Goal: Transaction & Acquisition: Purchase product/service

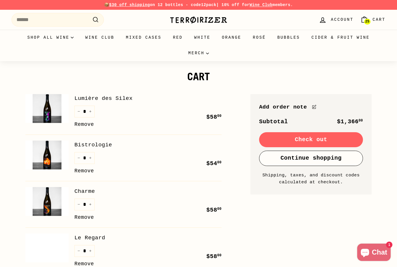
click at [52, 197] on img at bounding box center [46, 201] width 43 height 29
click at [50, 158] on img at bounding box center [46, 155] width 43 height 29
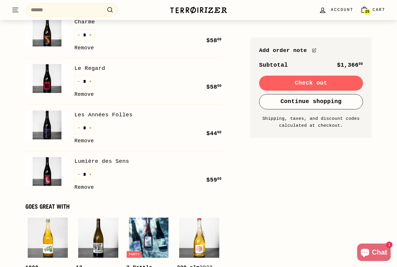
scroll to position [200, 0]
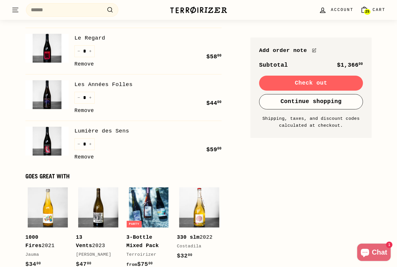
click at [55, 89] on img at bounding box center [46, 94] width 43 height 29
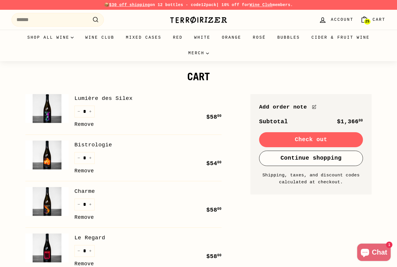
scroll to position [218, 0]
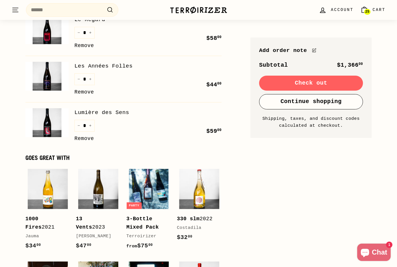
click at [83, 136] on link "Remove" at bounding box center [84, 139] width 20 height 8
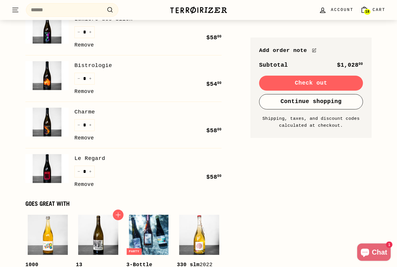
scroll to position [111, 0]
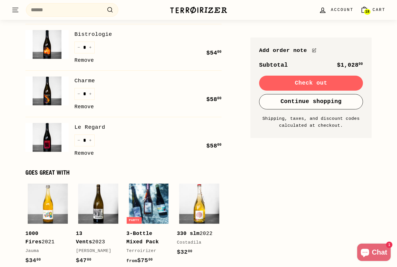
click at [83, 153] on link "Remove" at bounding box center [84, 153] width 20 height 8
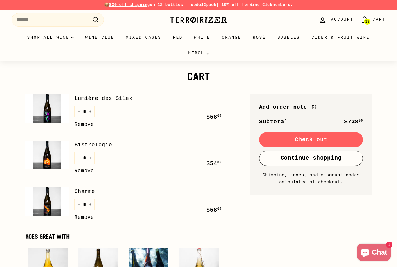
click at [79, 112] on icon "Reduce item quantity by one" at bounding box center [78, 111] width 3 height 3
type input "*"
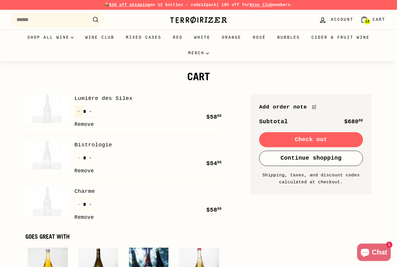
click at [79, 112] on icon "Reduce item quantity by one" at bounding box center [78, 111] width 3 height 3
type input "*"
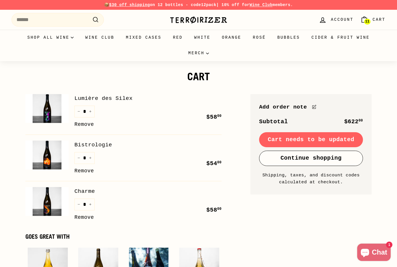
click at [80, 157] on button "−" at bounding box center [78, 158] width 9 height 12
type input "*"
click at [50, 205] on img at bounding box center [46, 201] width 43 height 29
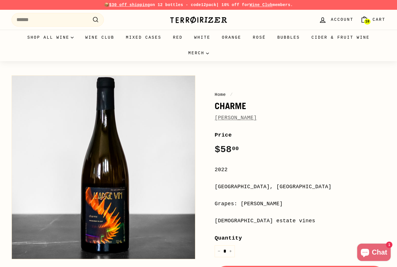
click at [369, 20] on span "10" at bounding box center [368, 22] width 4 height 4
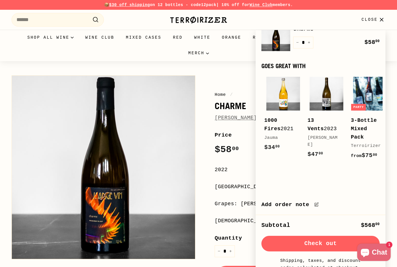
scroll to position [103, 0]
click at [304, 245] on button "Check out" at bounding box center [321, 244] width 118 height 16
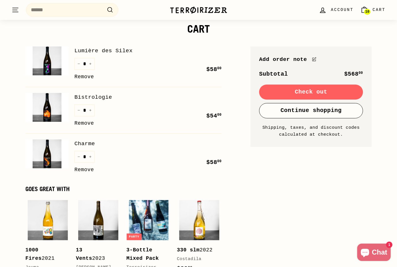
scroll to position [47, 0]
click at [290, 90] on button "Check out" at bounding box center [311, 92] width 104 height 15
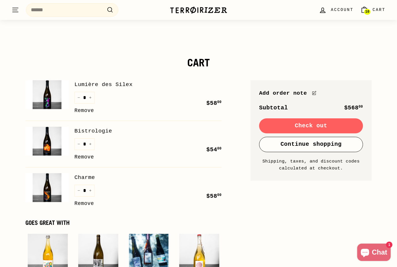
scroll to position [12, 0]
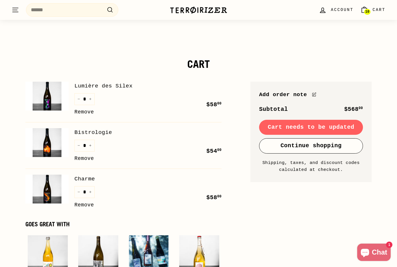
click at [89, 100] on icon "Increase item quantity by one" at bounding box center [90, 99] width 3 height 3
type input "*"
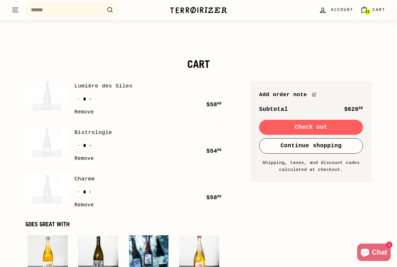
click at [308, 126] on button "Check out" at bounding box center [311, 127] width 104 height 15
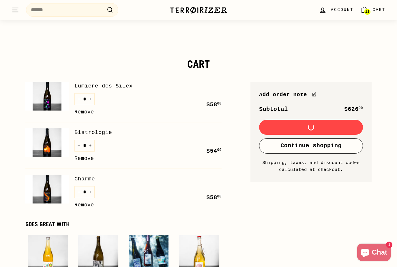
scroll to position [31, 0]
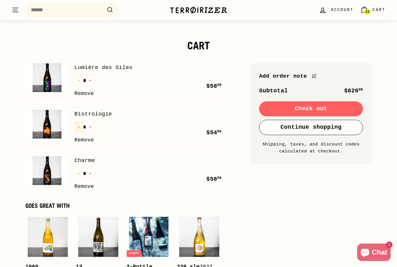
click at [78, 126] on icon "Reduce item quantity by one" at bounding box center [78, 127] width 3 height 3
type input "*"
click at [78, 126] on icon "Reduce item quantity by one" at bounding box center [78, 127] width 3 height 3
type input "*"
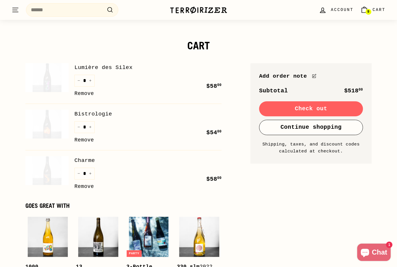
click at [78, 126] on icon "Reduce item quantity by one" at bounding box center [78, 127] width 3 height 3
type input "*"
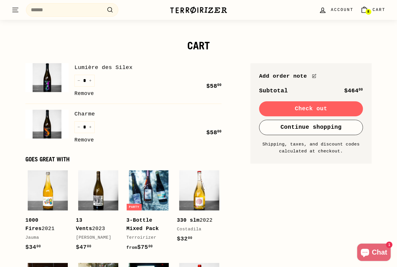
click at [79, 126] on icon "Reduce item quantity by one" at bounding box center [78, 127] width 3 height 3
type input "*"
click at [79, 126] on div "Quantity * − + Remove" at bounding box center [84, 132] width 20 height 23
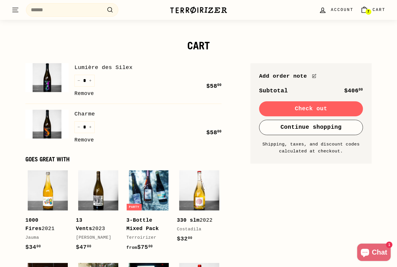
click at [79, 126] on icon "Reduce item quantity by one" at bounding box center [78, 127] width 3 height 3
type input "*"
click at [79, 126] on div "Quantity * − + Remove" at bounding box center [84, 132] width 20 height 23
click at [79, 126] on icon "Reduce item quantity by one" at bounding box center [78, 127] width 3 height 3
type input "*"
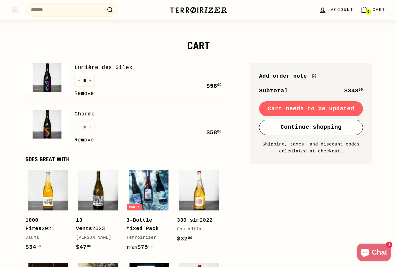
click at [79, 126] on div "Quantity * − + Remove" at bounding box center [84, 132] width 20 height 23
click at [79, 126] on icon "Reduce item quantity by one" at bounding box center [78, 127] width 3 height 3
type input "*"
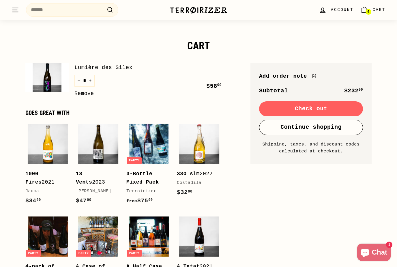
click at [91, 81] on icon "Increase item quantity by one" at bounding box center [90, 80] width 3 height 3
type input "*"
click at [323, 108] on button "Check out" at bounding box center [311, 108] width 104 height 15
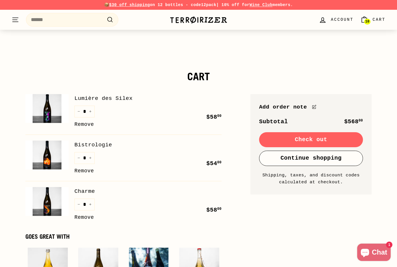
scroll to position [31, 0]
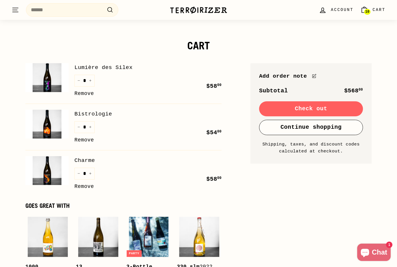
click at [335, 10] on span "Account" at bounding box center [342, 10] width 23 height 6
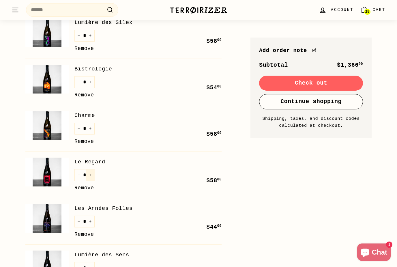
scroll to position [76, 0]
click at [80, 185] on link "Remove" at bounding box center [84, 188] width 20 height 8
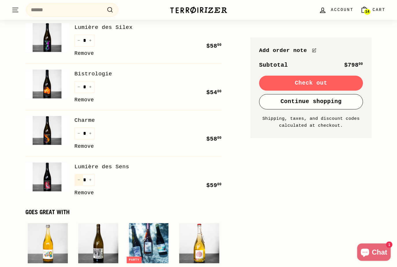
scroll to position [70, 0]
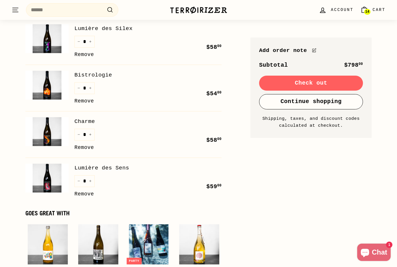
click at [83, 193] on link "Remove" at bounding box center [84, 194] width 20 height 8
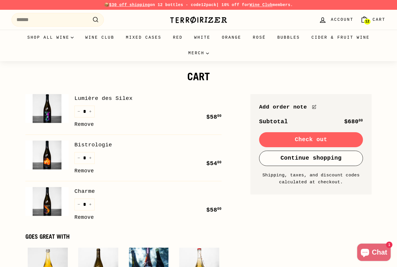
click at [91, 112] on icon "Increase item quantity by one" at bounding box center [90, 111] width 3 height 3
type input "*"
click at [91, 112] on div "Quantity * − + Remove" at bounding box center [84, 117] width 20 height 23
click at [78, 158] on icon "Reduce item quantity by one" at bounding box center [78, 158] width 3 height 3
type input "*"
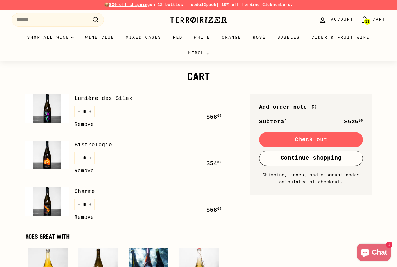
click at [78, 158] on icon "Reduce item quantity by one" at bounding box center [78, 158] width 3 height 3
type input "*"
click at [78, 158] on icon "Reduce item quantity by one" at bounding box center [78, 158] width 3 height 3
type input "*"
click at [79, 203] on icon "Reduce item quantity by one" at bounding box center [78, 204] width 3 height 3
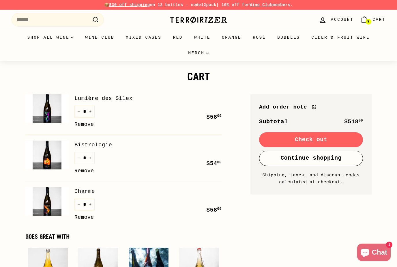
type input "*"
click at [79, 203] on div "Quantity * − + Remove" at bounding box center [84, 210] width 20 height 23
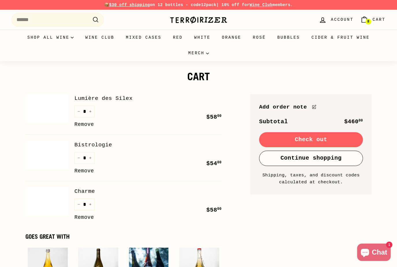
click at [79, 203] on icon "Reduce item quantity by one" at bounding box center [78, 204] width 3 height 3
type input "*"
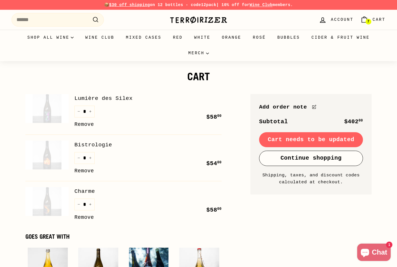
click at [79, 203] on icon "Reduce item quantity by one" at bounding box center [78, 204] width 3 height 3
type input "*"
click at [317, 140] on button "Check out" at bounding box center [311, 139] width 104 height 15
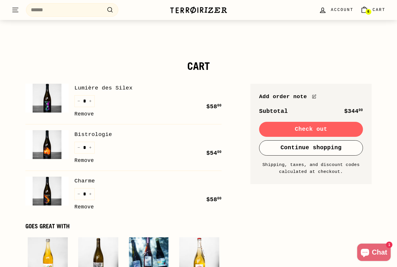
scroll to position [46, 0]
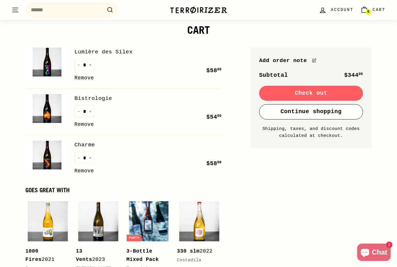
click at [283, 94] on button "Check out" at bounding box center [311, 93] width 104 height 15
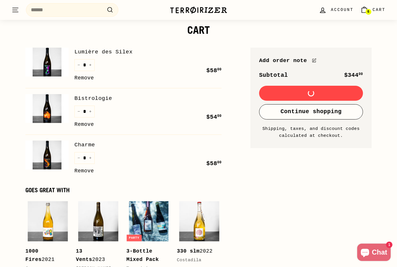
scroll to position [65, 0]
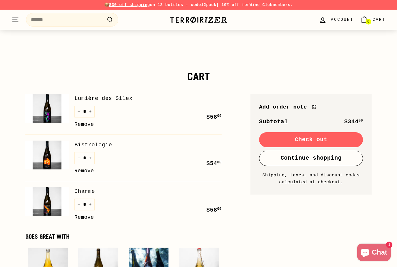
scroll to position [31, 0]
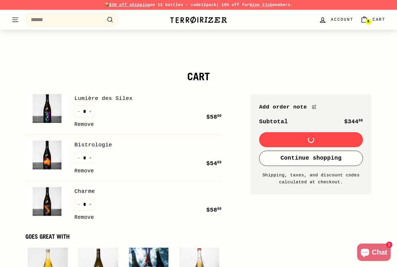
scroll to position [31, 0]
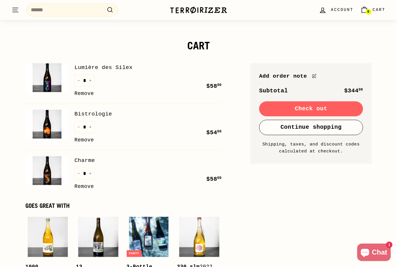
click at [18, 11] on icon ". . ." at bounding box center [16, 10] width 8 height 8
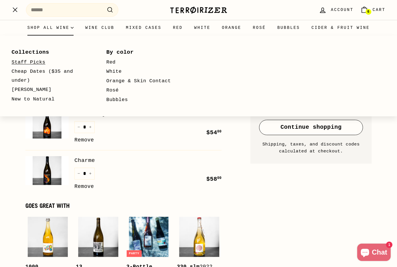
click at [44, 62] on link "Staff Picks" at bounding box center [51, 63] width 78 height 10
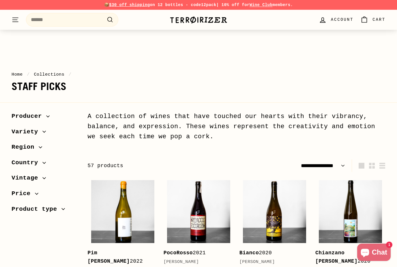
select select "**********"
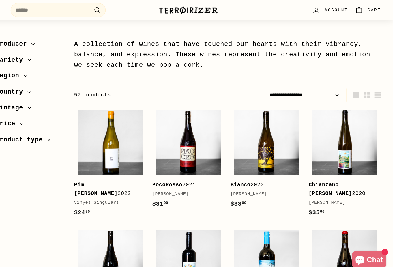
scroll to position [76, 0]
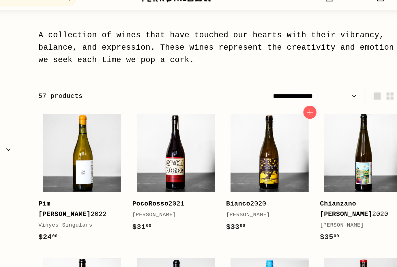
click at [240, 173] on div "Bianco 2020" at bounding box center [272, 177] width 64 height 8
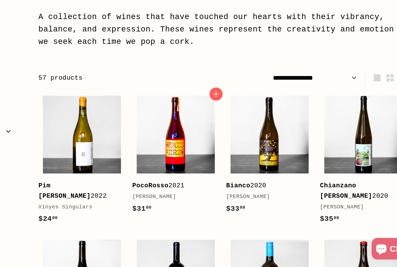
scroll to position [52, 0]
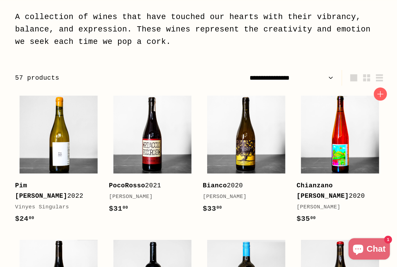
click at [319, 128] on img at bounding box center [350, 159] width 63 height 63
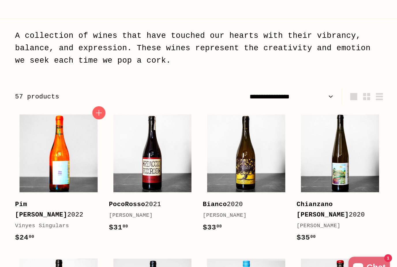
click at [91, 139] on img at bounding box center [122, 159] width 63 height 63
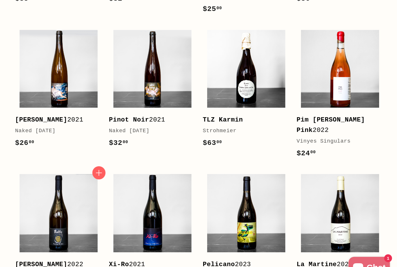
scroll to position [356, 0]
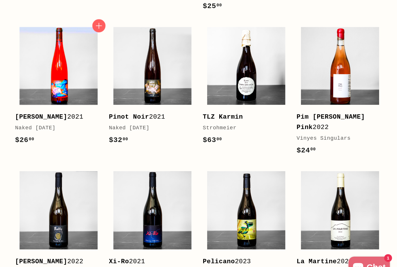
click at [91, 74] on img at bounding box center [122, 89] width 63 height 63
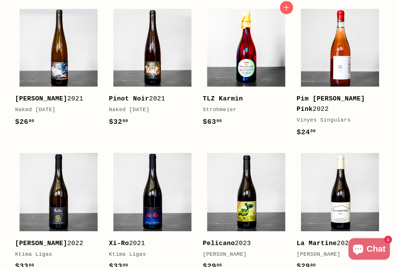
click at [243, 58] on img at bounding box center [274, 89] width 63 height 63
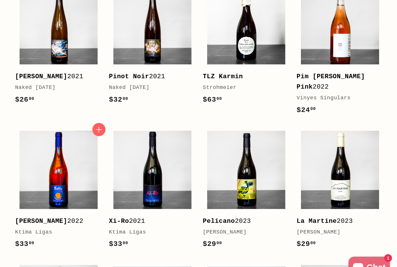
scroll to position [447, 0]
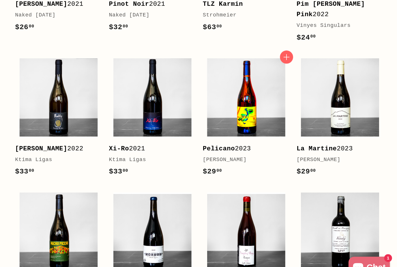
click at [243, 83] on img at bounding box center [274, 114] width 63 height 63
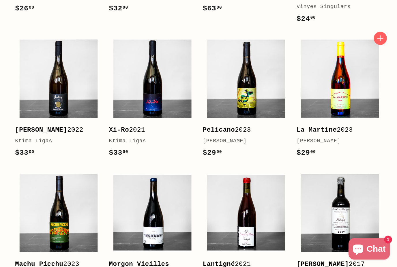
click at [319, 83] on img at bounding box center [350, 114] width 63 height 63
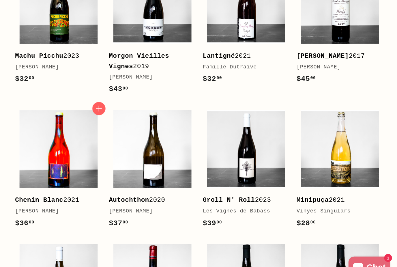
scroll to position [631, 0]
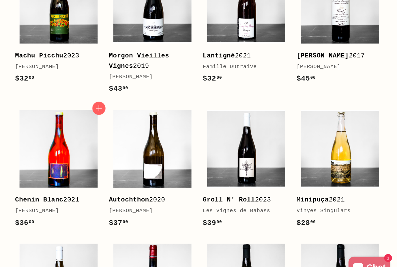
click at [91, 125] on img at bounding box center [122, 156] width 63 height 63
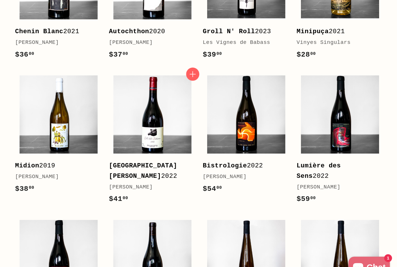
scroll to position [773, 0]
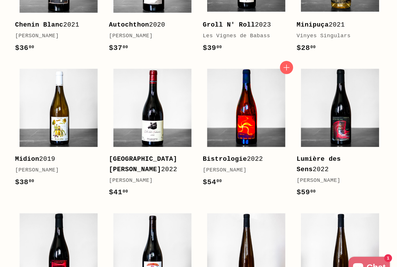
click at [243, 105] on img at bounding box center [274, 123] width 63 height 63
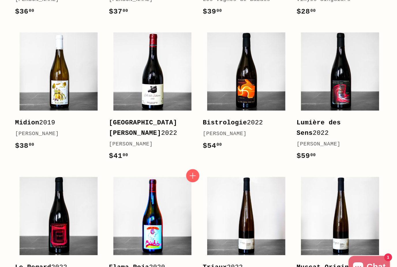
scroll to position [839, 0]
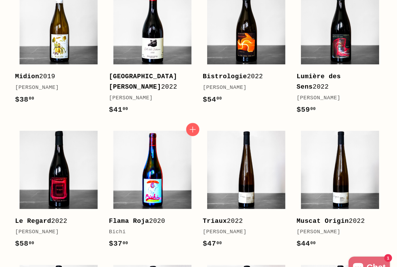
click at [167, 142] on img at bounding box center [198, 173] width 63 height 63
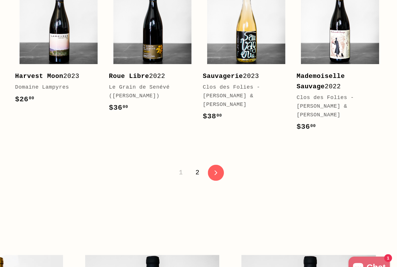
scroll to position [1190, 0]
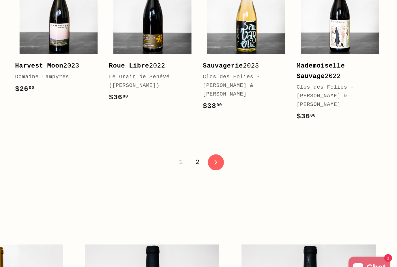
click at [230, 162] on link "2" at bounding box center [235, 167] width 10 height 10
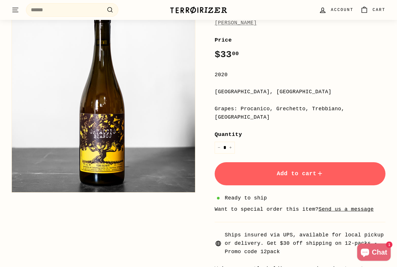
scroll to position [95, 0]
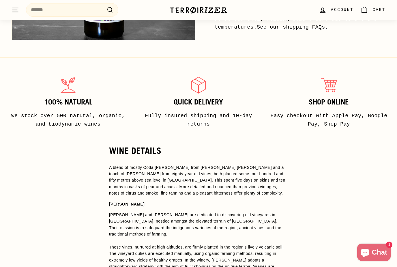
scroll to position [355, 0]
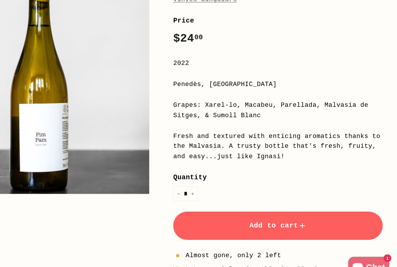
scroll to position [128, 0]
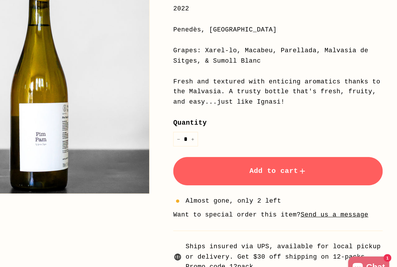
click at [215, 163] on button "Add to cart" at bounding box center [300, 174] width 171 height 23
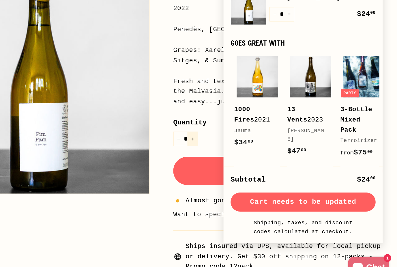
click at [229, 146] on icon "Increase item quantity by one" at bounding box center [230, 147] width 3 height 3
type input "*"
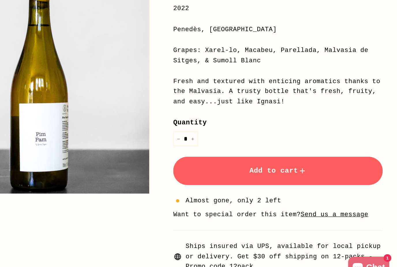
click at [215, 162] on button "Add to cart" at bounding box center [300, 173] width 171 height 23
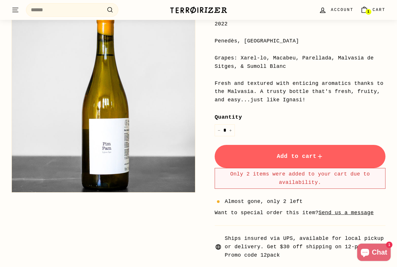
scroll to position [148, 0]
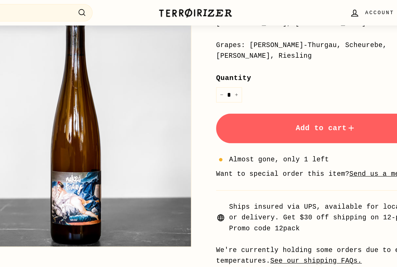
scroll to position [158, 0]
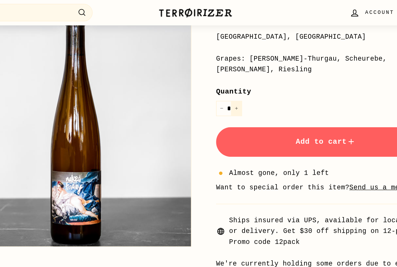
click at [229, 83] on icon "Increase item quantity by one" at bounding box center [230, 84] width 3 height 3
type input "*"
click at [215, 117] on div "**********" at bounding box center [300, 96] width 171 height 246
click at [215, 102] on button "Add to cart" at bounding box center [300, 110] width 171 height 23
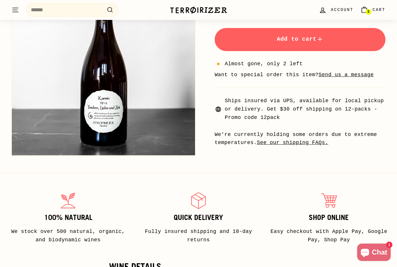
scroll to position [194, 0]
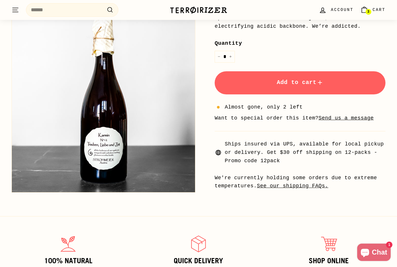
click at [256, 86] on button "Add to cart" at bounding box center [300, 82] width 171 height 23
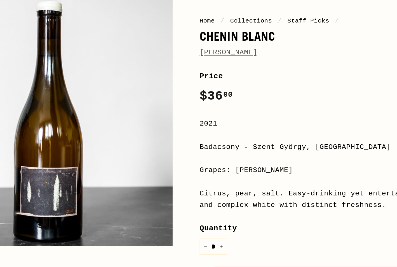
scroll to position [74, 0]
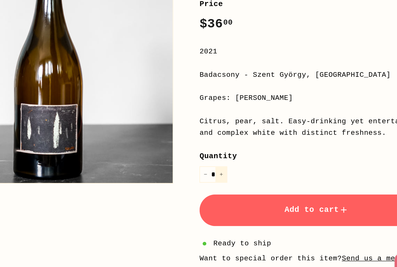
click at [226, 180] on button "+" at bounding box center [230, 186] width 9 height 12
click at [229, 185] on icon "Increase item quantity by one" at bounding box center [230, 186] width 3 height 3
type input "*"
click at [215, 201] on button "Add to cart" at bounding box center [300, 212] width 171 height 23
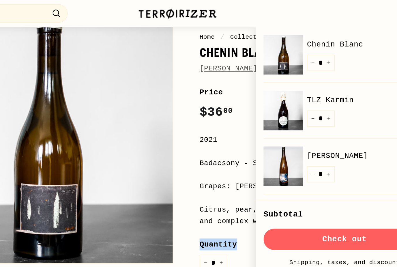
scroll to position [66, 0]
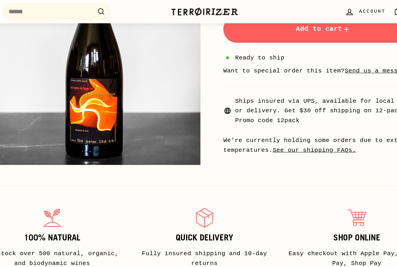
scroll to position [228, 0]
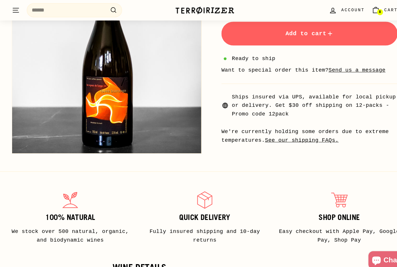
click at [309, 32] on span "Add to cart" at bounding box center [300, 32] width 47 height 7
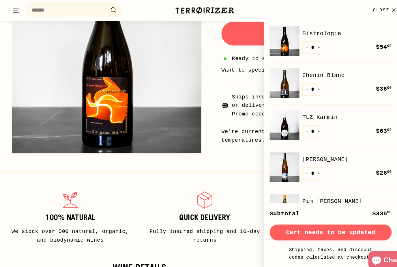
drag, startPoint x: 310, startPoint y: 44, endPoint x: 280, endPoint y: 44, distance: 29.5
click at [310, 44] on button "+" at bounding box center [309, 46] width 9 height 12
type input "*"
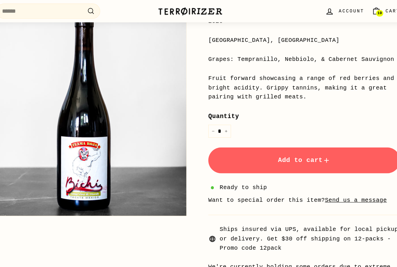
scroll to position [151, 0]
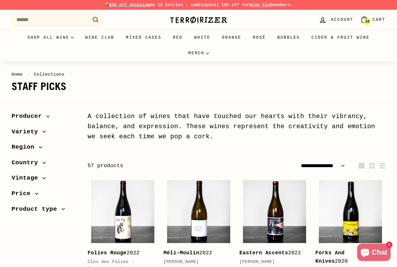
select select "**********"
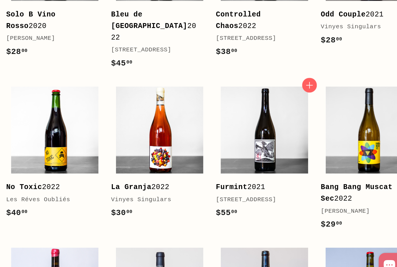
scroll to position [335, 0]
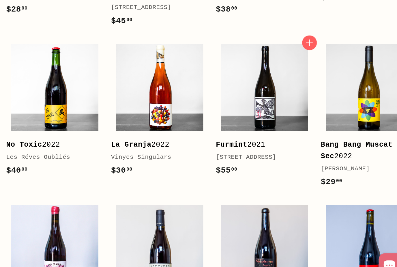
click at [240, 161] on div "Furmint 2021" at bounding box center [272, 165] width 64 height 8
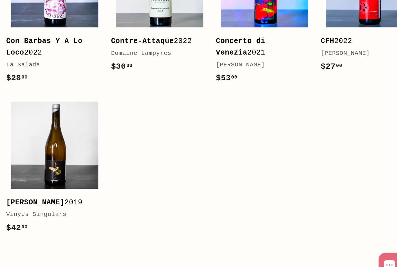
scroll to position [528, 0]
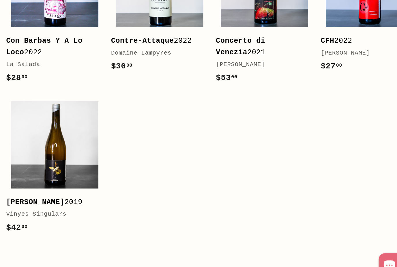
click at [240, 87] on b "Concerto di Venezia" at bounding box center [258, 94] width 36 height 14
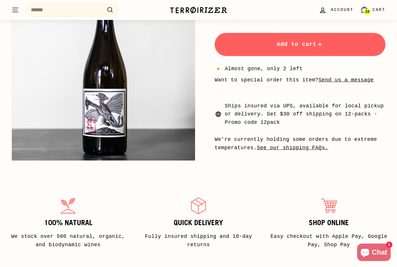
scroll to position [217, 0]
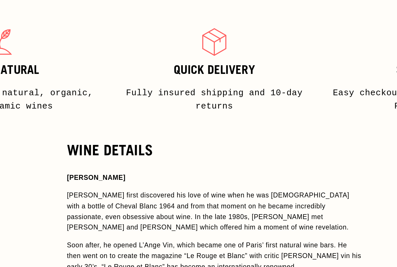
scroll to position [401, 0]
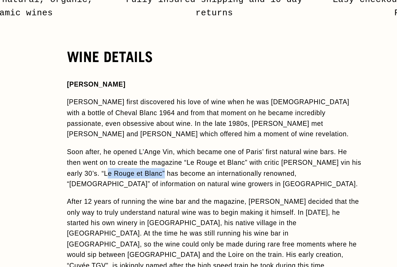
drag, startPoint x: 117, startPoint y: 91, endPoint x: 81, endPoint y: 92, distance: 35.8
click at [109, 183] on p "Soon after, he opened L’Ange Vin, which became one of Paris’ first natural wine…" at bounding box center [198, 196] width 179 height 26
copy p "Le Rouge et Blanc"
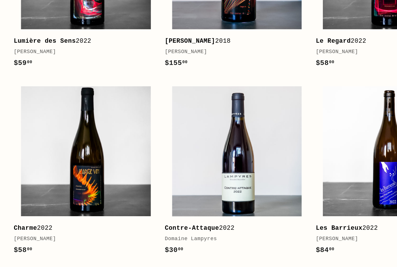
scroll to position [960, 0]
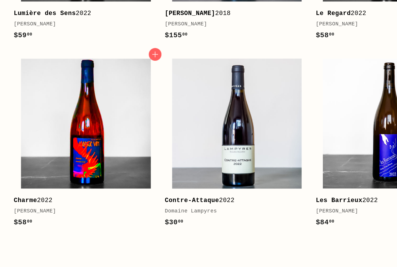
click at [91, 110] on img at bounding box center [72, 131] width 109 height 109
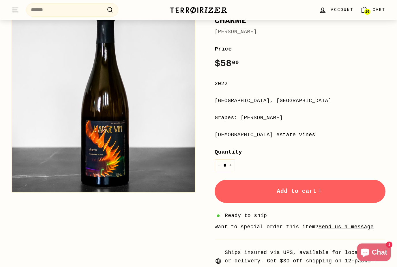
scroll to position [86, 0]
click at [232, 161] on button "+" at bounding box center [230, 165] width 9 height 12
click at [234, 165] on button "+" at bounding box center [230, 165] width 9 height 12
type input "*"
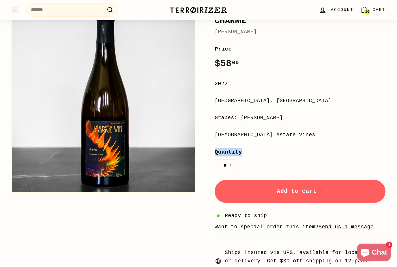
click at [255, 189] on button "Add to cart" at bounding box center [300, 191] width 171 height 23
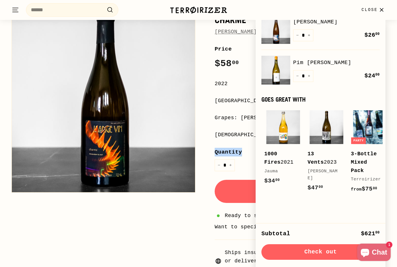
scroll to position [187, 0]
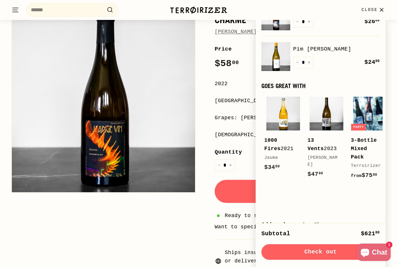
click at [116, 237] on div "Home / [PERSON_NAME] Price Regular price $58 00 $58.00 / 2022 [GEOGRAPHIC_DATA]…" at bounding box center [195, 146] width 381 height 321
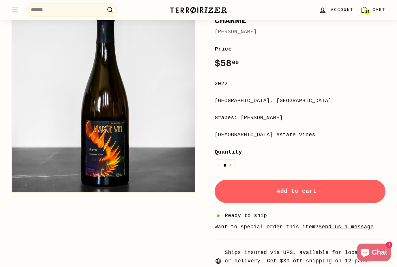
scroll to position [0, 0]
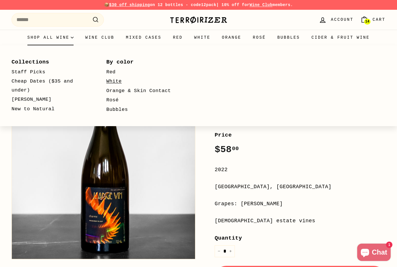
click at [119, 81] on link "White" at bounding box center [146, 82] width 78 height 10
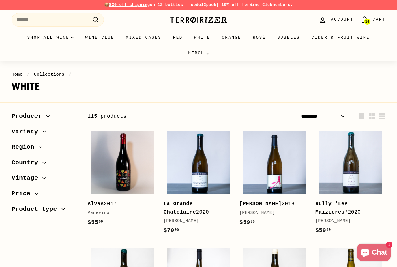
select select "******"
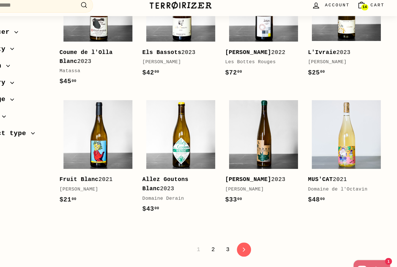
scroll to position [1164, 0]
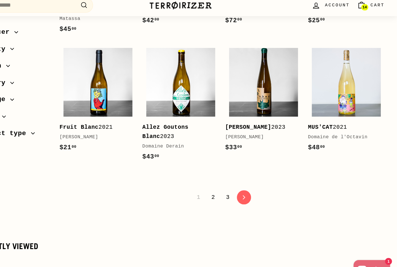
click at [223, 181] on link "2" at bounding box center [228, 186] width 10 height 10
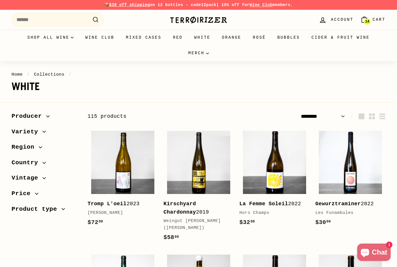
select select "******"
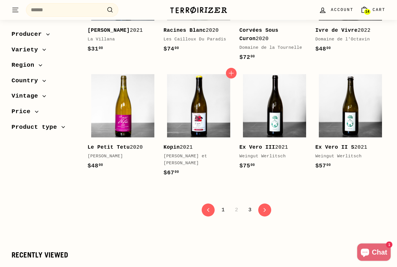
scroll to position [1127, 0]
click at [198, 143] on div "Kopin 2021" at bounding box center [196, 147] width 64 height 8
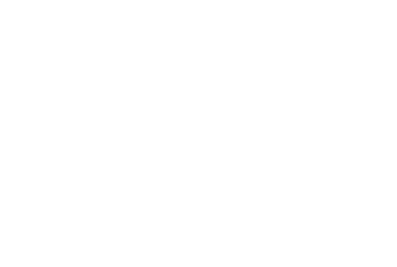
scroll to position [1146, 0]
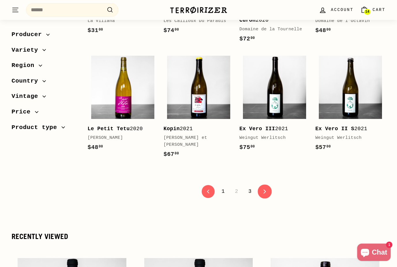
click at [262, 185] on link "icon-chevron Next" at bounding box center [265, 192] width 14 height 14
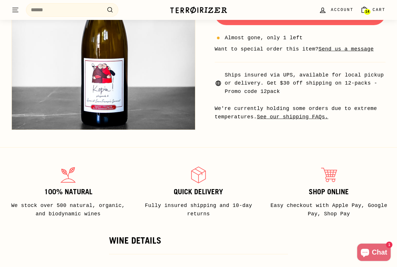
scroll to position [176, 0]
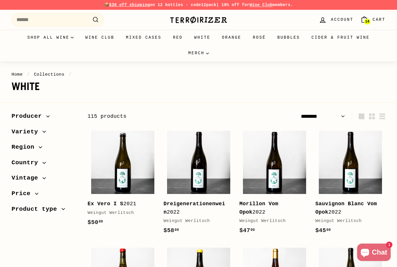
select select "******"
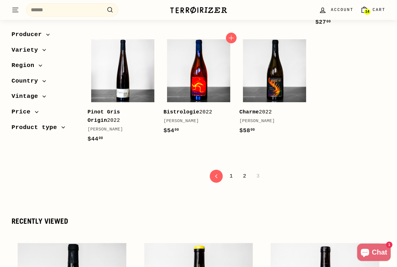
scroll to position [1025, 0]
click at [191, 94] on img at bounding box center [198, 71] width 63 height 63
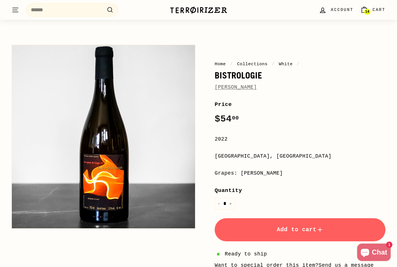
scroll to position [30, 0]
click at [14, 10] on icon ". . ." at bounding box center [16, 10] width 8 height 8
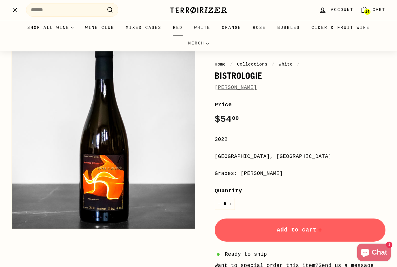
click at [176, 27] on link "Red" at bounding box center [177, 28] width 21 height 16
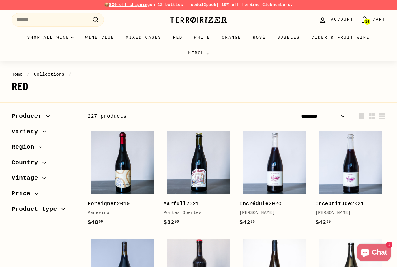
select select "******"
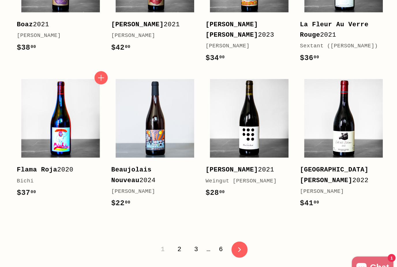
scroll to position [1073, 0]
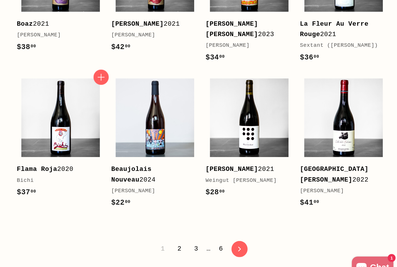
click at [152, 96] on icon "button" at bounding box center [156, 100] width 8 height 8
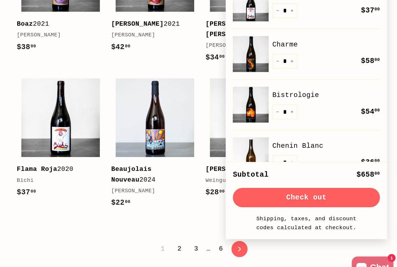
click at [227, 233] on link "3" at bounding box center [232, 238] width 10 height 10
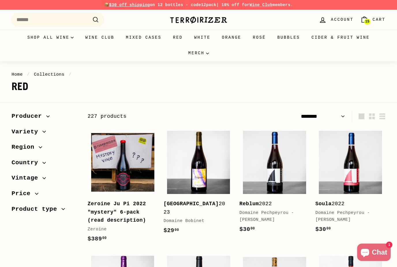
select select "******"
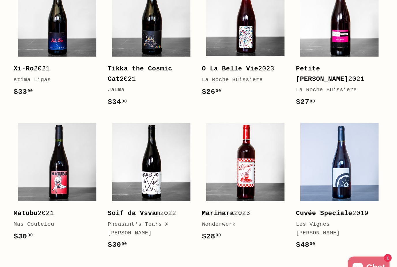
scroll to position [1088, 0]
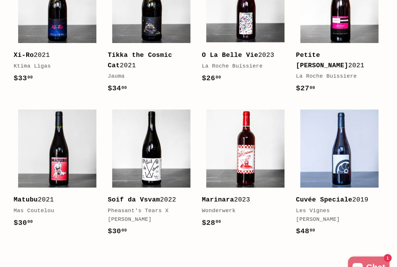
click at [238, 256] on link "4" at bounding box center [243, 261] width 10 height 10
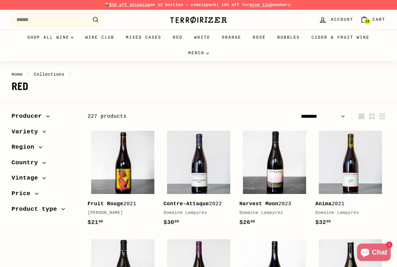
select select "******"
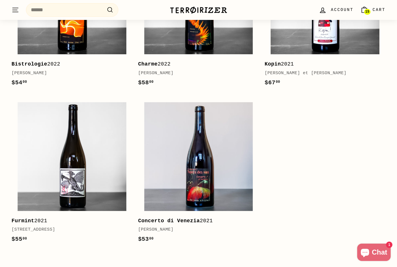
scroll to position [1435, 0]
